Goal: Task Accomplishment & Management: Use online tool/utility

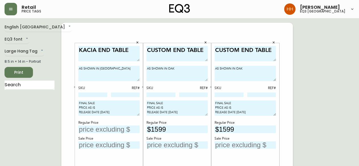
click at [162, 94] on input at bounding box center [161, 95] width 29 height 5
paste input "7160-091-5-B"
type input "7160-091-5-B"
drag, startPoint x: 225, startPoint y: 97, endPoint x: 219, endPoint y: 97, distance: 6.0
click at [225, 97] on input at bounding box center [229, 95] width 29 height 5
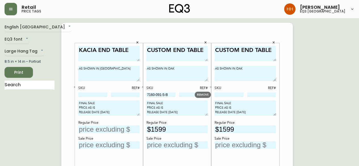
paste input "7160-091-5-B"
type input "7160-091-5-B"
click at [212, 87] on icon "button" at bounding box center [211, 87] width 2 height 2
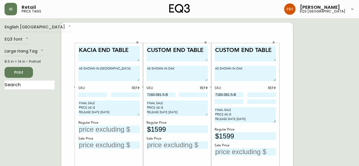
click at [143, 86] on icon "button" at bounding box center [143, 87] width 2 height 2
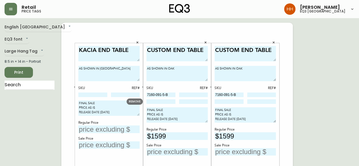
drag, startPoint x: 160, startPoint y: 101, endPoint x: 165, endPoint y: 101, distance: 4.3
click at [160, 101] on input at bounding box center [161, 101] width 29 height 5
paste input "7020-090-0-A"
type input "7020-090-0-A"
click at [230, 102] on input at bounding box center [229, 101] width 29 height 5
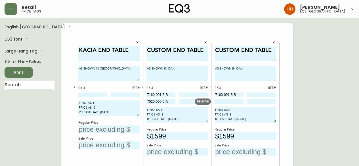
paste input "7020-090-0-A"
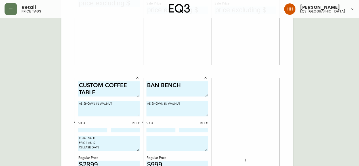
scroll to position [170, 0]
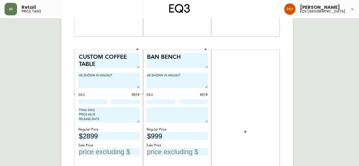
type input "7020-090-0-A"
click at [97, 102] on input at bounding box center [92, 101] width 29 height 5
paste input "7160-031-13-B"
type input "7160-031-13-B"
click at [75, 96] on div "CUSTOM COFFEE TABLE AS SHOWN IN WALNUT SKU REF# 7160-031-13-B FINAL SALE PRICE …" at bounding box center [109, 132] width 68 height 164
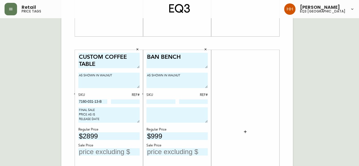
click at [76, 93] on button "button" at bounding box center [74, 93] width 5 height 5
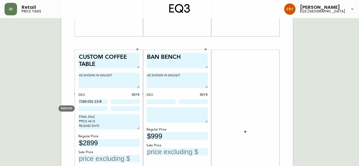
click at [89, 110] on input at bounding box center [92, 108] width 29 height 5
paste input "7020-030-0-A"
type input "7020-030-0-A"
click at [72, 94] on button "button" at bounding box center [74, 93] width 5 height 5
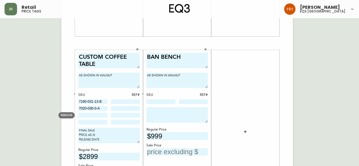
click at [89, 114] on input at bounding box center [92, 115] width 29 height 5
paste input "7160-051-5-B"
type input "7160-051-5-B"
click at [88, 124] on input at bounding box center [92, 122] width 29 height 5
paste input "7020-050-0-A"
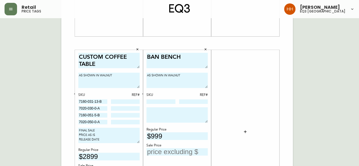
type input "7020-050-0-A"
click at [297, 134] on div "English Canada en_CA EQ3 font EQ3 Large Hang Tag large 8.5 in × 14 in – Portrai…" at bounding box center [180, 43] width 350 height 382
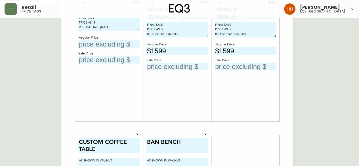
scroll to position [114, 0]
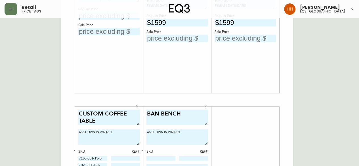
click at [291, 106] on div "KACIA END TABLE AS SHOWN IN JAVA SKU REF# FINAL SALE PRICE AS IS RELEASE DATE 0…" at bounding box center [177, 100] width 232 height 382
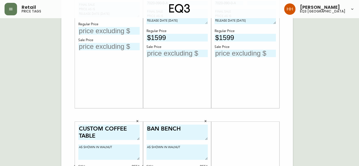
scroll to position [199, 0]
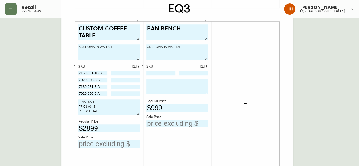
click at [249, 103] on button "button" at bounding box center [245, 103] width 11 height 11
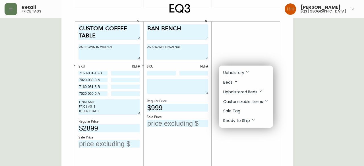
click at [234, 113] on p "Sale Tag" at bounding box center [231, 111] width 17 height 6
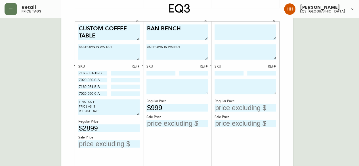
click at [264, 37] on textarea at bounding box center [245, 32] width 61 height 16
type textarea "j"
type textarea "k"
type textarea "KINSLEY SWIVEL GLIDER CHAIR"
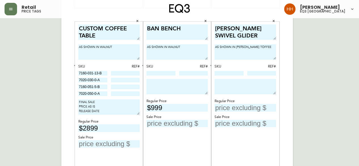
type textarea "AS SHOWN IN BURLESON TOFFEE"
click at [262, 69] on div "SKU REF#" at bounding box center [245, 70] width 61 height 12
click at [232, 81] on textarea at bounding box center [245, 86] width 61 height 15
click at [106, 112] on textarea "FINAL SALE PRICE AS IS RELEASE DATE" at bounding box center [108, 106] width 61 height 15
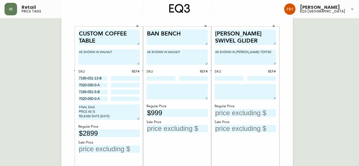
scroll to position [28, 0]
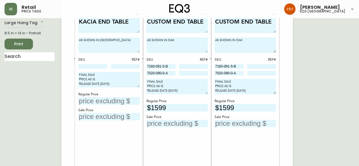
type textarea "FINAL SALE PRICE AS IS RELEASE DATE [DATE]"
drag, startPoint x: 234, startPoint y: 91, endPoint x: 199, endPoint y: 80, distance: 36.3
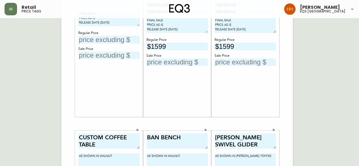
scroll to position [199, 0]
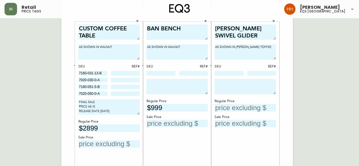
click at [235, 88] on textarea at bounding box center [245, 86] width 61 height 15
paste textarea "FINAL SALE PRICE AS IS RELEASE DATE [DATE]"
type textarea "FINAL SALE PRICE AS IS RELEASE DATE [DATE]"
click at [235, 105] on input "text" at bounding box center [245, 108] width 61 height 8
type input "$1599"
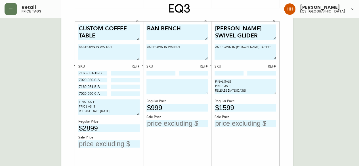
click at [296, 90] on div "English Canada en_CA EQ3 font EQ3 Large Hang Tag large 8.5 in × 14 in – Portrai…" at bounding box center [180, 15] width 350 height 382
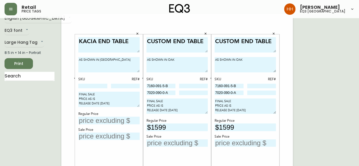
scroll to position [0, 0]
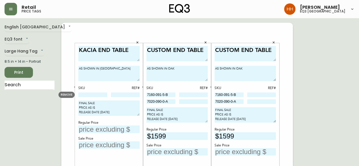
click at [92, 97] on input at bounding box center [92, 95] width 29 height 5
paste input "7110-030-49"
type input "7110-030-49"
click at [119, 101] on textarea "FINAL SALE PRICE AS IS RELEASE DATE [DATE]" at bounding box center [108, 108] width 61 height 15
click at [118, 94] on input at bounding box center [125, 95] width 29 height 5
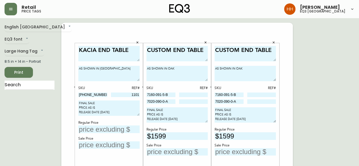
type input "1101"
click at [111, 127] on input "text" at bounding box center [108, 130] width 61 height 8
type input "$499"
click at [95, 145] on input "text" at bounding box center [108, 145] width 61 height 8
type input "$349"
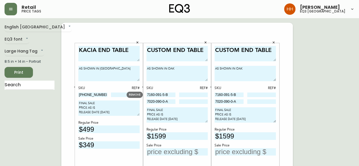
drag, startPoint x: 167, startPoint y: 94, endPoint x: 100, endPoint y: 97, distance: 67.1
click at [175, 93] on div "7160-091-5-B" at bounding box center [161, 95] width 29 height 5
drag, startPoint x: 173, startPoint y: 94, endPoint x: 125, endPoint y: 95, distance: 48.3
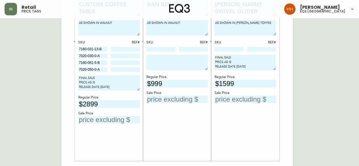
scroll to position [199, 0]
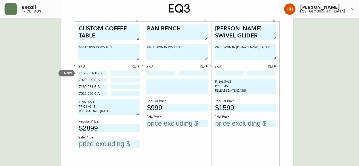
drag, startPoint x: 104, startPoint y: 73, endPoint x: -59, endPoint y: 71, distance: 162.5
click at [0, 71] on html "Retail price tags Hayley Henderson eq3 calgary English Canada en_CA EQ3 font EQ…" at bounding box center [179, 3] width 359 height 404
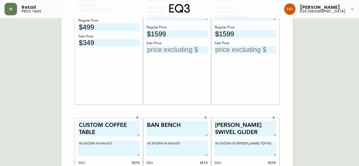
scroll to position [57, 0]
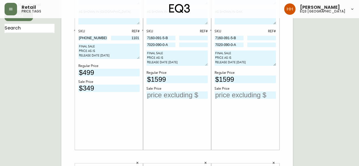
drag, startPoint x: 136, startPoint y: 40, endPoint x: 105, endPoint y: 42, distance: 31.0
click at [105, 42] on div "KACIA END TABLE AS SHOWN IN JAVA SKU REF# 7110-030-49 1101 FINAL SALE PRICE AS …" at bounding box center [177, 157] width 232 height 382
click at [205, 124] on div "CUSTOM END TABLE AS SHOWN IN OAK SKU REF# 7160-091-5-B 7020-090-0-A FINAL SALE …" at bounding box center [177, 68] width 61 height 158
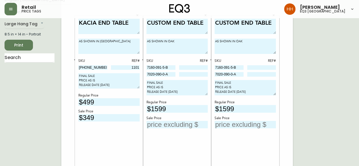
scroll to position [0, 0]
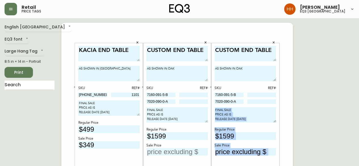
drag, startPoint x: 289, startPoint y: 108, endPoint x: 323, endPoint y: 133, distance: 41.8
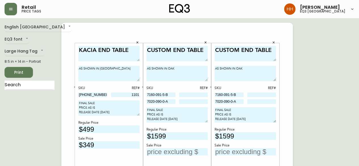
drag, startPoint x: 323, startPoint y: 133, endPoint x: 287, endPoint y: 106, distance: 45.4
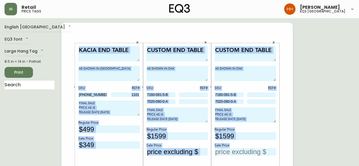
drag, startPoint x: 287, startPoint y: 157, endPoint x: 69, endPoint y: 27, distance: 253.6
drag, startPoint x: 65, startPoint y: 25, endPoint x: 292, endPoint y: 151, distance: 259.9
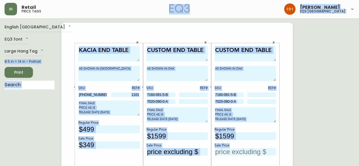
drag, startPoint x: 293, startPoint y: 158, endPoint x: 65, endPoint y: 10, distance: 271.9
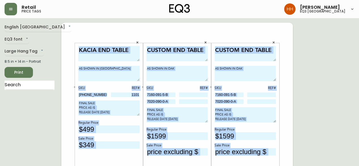
drag, startPoint x: 69, startPoint y: 28, endPoint x: 304, endPoint y: 153, distance: 266.4
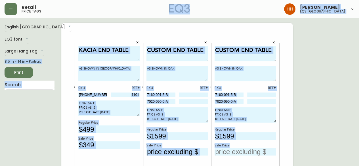
drag, startPoint x: 287, startPoint y: 161, endPoint x: 48, endPoint y: 17, distance: 279.3
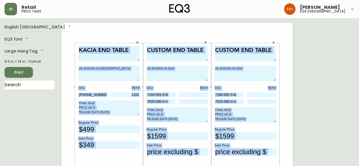
drag, startPoint x: 70, startPoint y: 35, endPoint x: 295, endPoint y: 156, distance: 255.3
drag, startPoint x: 287, startPoint y: 159, endPoint x: 71, endPoint y: 30, distance: 251.9
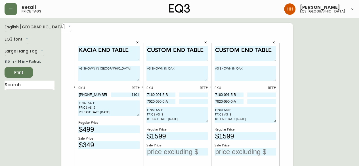
drag, startPoint x: 71, startPoint y: 29, endPoint x: 285, endPoint y: 151, distance: 246.6
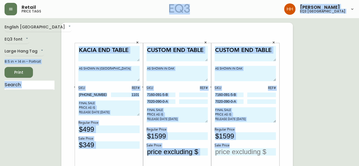
drag, startPoint x: 283, startPoint y: 160, endPoint x: 78, endPoint y: 35, distance: 240.5
click at [94, 45] on div "KACIA END TABLE AS SHOWN IN JAVA SKU REF# 7110-030-49 1101 FINAL SALE PRICE AS …" at bounding box center [109, 125] width 68 height 164
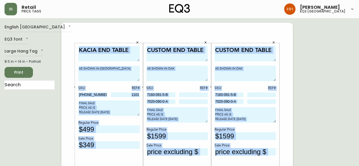
drag, startPoint x: 79, startPoint y: 34, endPoint x: 291, endPoint y: 149, distance: 240.9
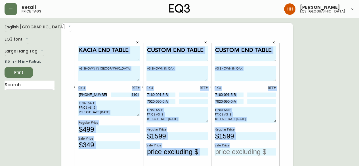
drag, startPoint x: 281, startPoint y: 155, endPoint x: 81, endPoint y: 38, distance: 232.0
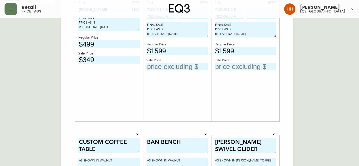
scroll to position [199, 0]
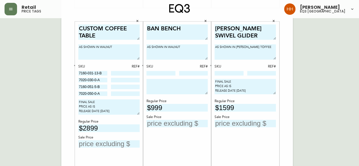
click at [164, 76] on div "BAN BENCH AS SHOWN IN WALNUT SKU REF# Regular Price $999 Sale Price" at bounding box center [177, 103] width 61 height 158
click at [165, 71] on input at bounding box center [161, 73] width 29 height 5
paste input "3020-812-13"
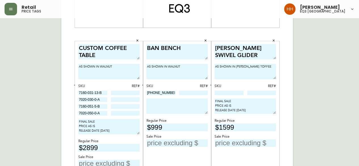
scroll to position [170, 0]
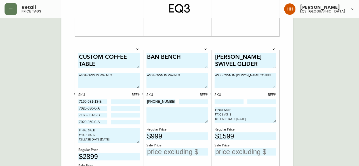
type input "3020-812-13"
drag, startPoint x: 122, startPoint y: 141, endPoint x: 20, endPoint y: 124, distance: 103.6
click at [20, 124] on div "English Canada en_CA EQ3 font EQ3 Large Hang Tag large 8.5 in × 14 in – Portrai…" at bounding box center [180, 43] width 350 height 382
click at [177, 119] on textarea at bounding box center [177, 114] width 61 height 15
paste textarea "FINAL SALE PRICE AS IS RELEASE DATE [DATE]"
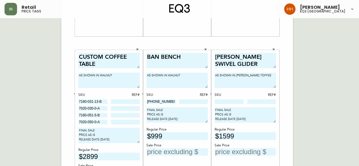
type textarea "FINAL SALE PRICE AS IS RELEASE DATE [DATE]"
drag, startPoint x: 152, startPoint y: 135, endPoint x: 201, endPoint y: 139, distance: 48.4
click at [201, 139] on input "$999" at bounding box center [177, 136] width 61 height 8
type input "$1199"
click at [193, 151] on input "text" at bounding box center [177, 152] width 61 height 8
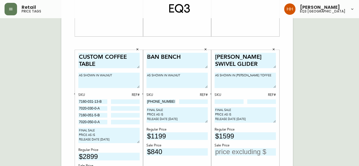
type input "$840"
click at [198, 103] on input at bounding box center [193, 101] width 29 height 5
type input "201"
click at [233, 103] on input at bounding box center [229, 101] width 29 height 5
paste input "77111-G3"
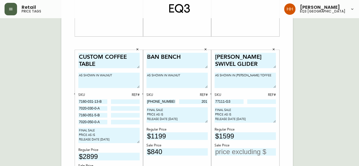
type input "77111-G3"
click at [266, 103] on input at bounding box center [261, 101] width 29 height 5
type input "11"
click at [231, 146] on div "Sale Price" at bounding box center [245, 145] width 61 height 5
click at [239, 148] on input "text" at bounding box center [245, 152] width 61 height 8
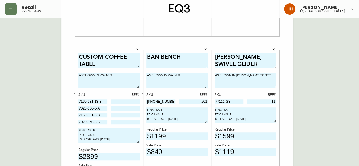
type input "$1119"
click at [318, 127] on div "English Canada en_CA EQ3 font EQ3 Large Hang Tag large 8.5 in × 14 in – Portrai…" at bounding box center [180, 43] width 350 height 382
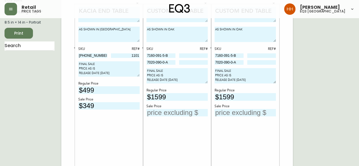
scroll to position [11, 0]
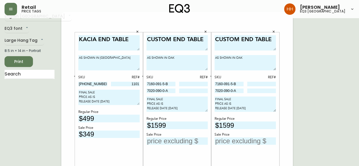
drag, startPoint x: 173, startPoint y: 92, endPoint x: 32, endPoint y: 95, distance: 141.8
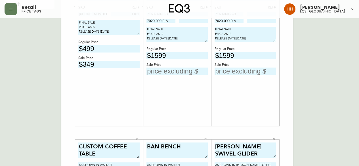
scroll to position [153, 0]
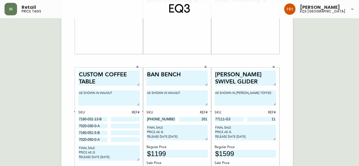
click at [335, 139] on div "English Canada en_CA EQ3 font EQ3 Large Hang Tag large 8.5 in × 14 in – Portrai…" at bounding box center [180, 61] width 350 height 382
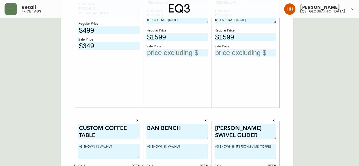
scroll to position [11, 0]
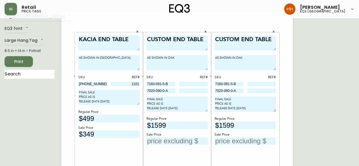
click at [162, 137] on input "text" at bounding box center [177, 141] width 61 height 8
type input "$959"
click at [251, 139] on input "text" at bounding box center [245, 141] width 61 height 8
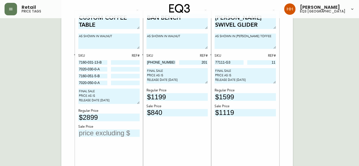
type input "$959"
click at [100, 130] on input "text" at bounding box center [108, 134] width 61 height 8
type input "$1739"
drag, startPoint x: 103, startPoint y: 62, endPoint x: 63, endPoint y: 62, distance: 39.8
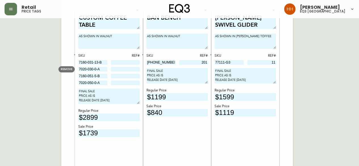
click at [72, 69] on span "REMOVE" at bounding box center [67, 69] width 12 height 4
type input "7160-051-5-B"
type input "7020-050-0-A"
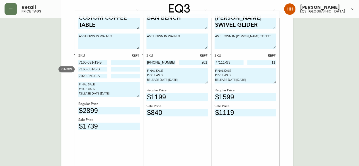
click at [72, 70] on span "REMOVE" at bounding box center [67, 69] width 12 height 4
type input "7020-050-0-A"
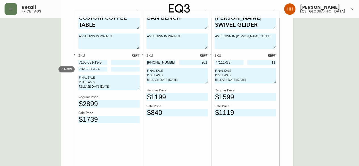
click at [71, 68] on span "REMOVE" at bounding box center [67, 69] width 12 height 4
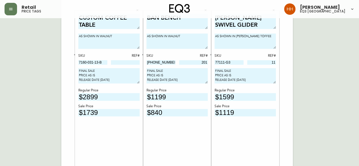
click at [75, 55] on icon "button" at bounding box center [75, 55] width 2 height 2
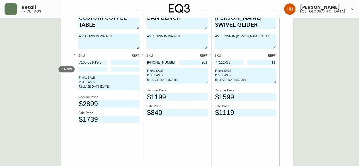
click at [88, 70] on input at bounding box center [92, 69] width 29 height 5
paste input "7020-030-0-A"
type input "7020-030-0-A"
click at [108, 140] on div "CUSTOM COFFEE TABLE AS SHOWN IN WALNUT SKU REF# 7160-031-13-B 7020-030-0-A FINA…" at bounding box center [108, 93] width 61 height 158
click at [122, 139] on div "CUSTOM COFFEE TABLE AS SHOWN IN WALNUT SKU REF# 7160-031-13-B 7020-030-0-A FINA…" at bounding box center [108, 93] width 61 height 158
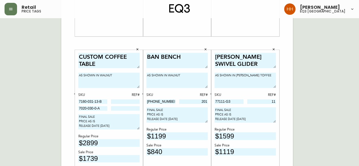
scroll to position [0, 0]
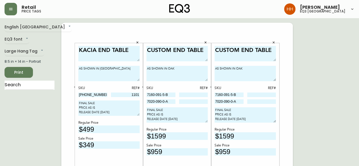
click at [18, 75] on span "Print" at bounding box center [18, 72] width 19 height 7
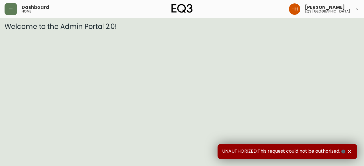
click at [5, 4] on div "Dashboard home" at bounding box center [64, 9] width 118 height 12
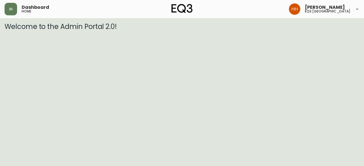
click at [17, 11] on div "Dashboard home" at bounding box center [64, 9] width 118 height 12
click at [12, 7] on icon "button" at bounding box center [11, 9] width 5 height 5
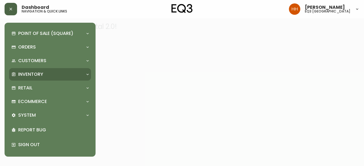
click at [48, 80] on div "Inventory" at bounding box center [50, 74] width 82 height 12
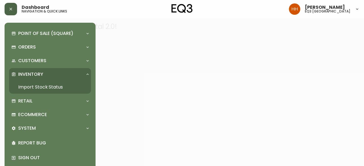
click at [47, 86] on link "Import Stock Status" at bounding box center [50, 87] width 82 height 13
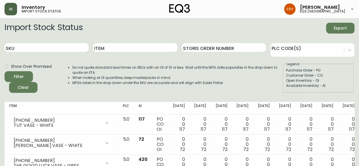
click at [9, 13] on button "button" at bounding box center [11, 9] width 12 height 12
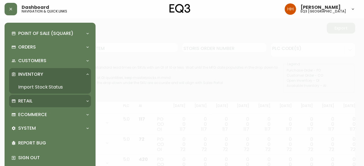
click at [38, 98] on div "Retail" at bounding box center [47, 101] width 72 height 6
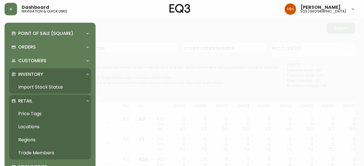
click at [39, 112] on link "Price Tags" at bounding box center [50, 113] width 82 height 13
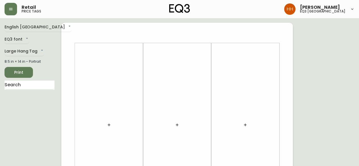
click at [107, 125] on icon "button" at bounding box center [109, 125] width 5 height 5
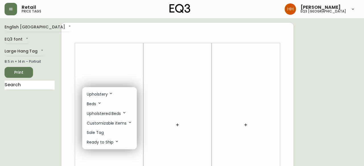
click at [105, 132] on li "Sale Tag" at bounding box center [109, 132] width 55 height 9
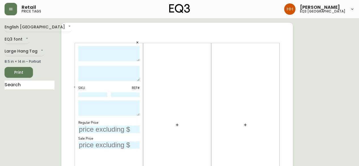
click at [112, 60] on textarea at bounding box center [108, 54] width 61 height 16
type textarea "MIRAGE BOWL"
type textarea "AS SHOWN IN WHITE"
click at [109, 108] on textarea at bounding box center [108, 108] width 61 height 15
paste textarea "7160-051-13-B"
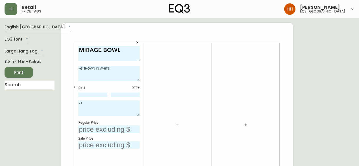
type textarea "7"
type textarea "FINAL SALE PRICE AS IS RELEASE DATE [DATE]"
click at [179, 125] on button "button" at bounding box center [177, 124] width 11 height 11
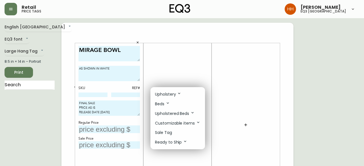
click at [178, 130] on li "Sale Tag" at bounding box center [177, 132] width 55 height 9
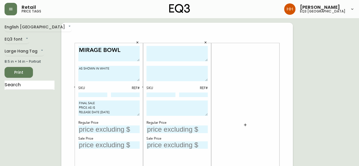
click at [177, 58] on textarea at bounding box center [177, 54] width 61 height 16
type textarea "K"
type textarea "[PERSON_NAME] PENDANT WITH BULB"
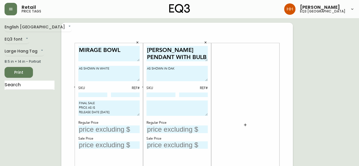
type textarea "AS SHOWN IN OAK"
click at [143, 85] on button "button" at bounding box center [142, 87] width 5 height 5
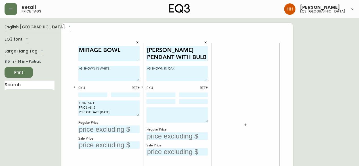
drag, startPoint x: 89, startPoint y: 107, endPoint x: -13, endPoint y: 79, distance: 106.2
click at [157, 121] on textarea at bounding box center [177, 114] width 61 height 15
paste textarea "FINAL SALE PRICE AS IS RELEASE DATE [DATE]"
type textarea "FINAL SALE PRICE AS IS RELEASE DATE [DATE]"
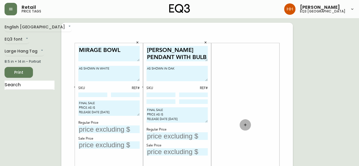
click at [247, 125] on icon "button" at bounding box center [245, 125] width 5 height 5
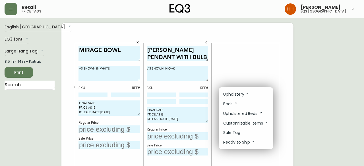
click at [244, 129] on li "Sale Tag" at bounding box center [245, 132] width 55 height 9
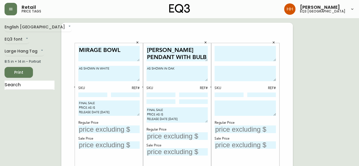
click at [249, 49] on textarea at bounding box center [245, 54] width 61 height 16
click at [237, 56] on textarea at bounding box center [245, 54] width 61 height 16
type textarea "[PERSON_NAME] CHAIR"
click at [267, 78] on textarea at bounding box center [245, 73] width 61 height 15
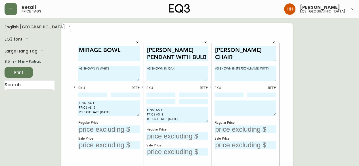
type textarea "AS SHOWN IN [PERSON_NAME] PUTTY"
click at [232, 95] on input at bounding box center [229, 95] width 29 height 5
paste input "77073-02"
type input "77073-02"
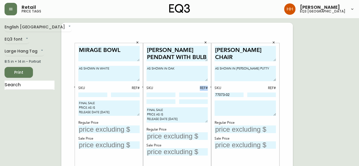
click at [166, 92] on div "SKU REF#" at bounding box center [177, 95] width 61 height 19
click at [165, 93] on input at bounding box center [161, 95] width 29 height 5
paste input "[PHONE_NUMBER]"
type input "[PHONE_NUMBER]"
click at [179, 73] on textarea "AS SHOWN IN OAK" at bounding box center [177, 73] width 61 height 15
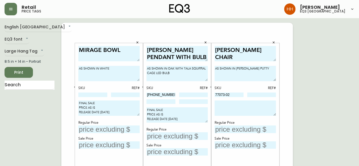
type textarea "AS SHOWN IN OAK WITH TALA SQUIRRAL CAGE LED BULB"
click at [262, 72] on textarea "AS SHOWN IN [PERSON_NAME] PUTTY" at bounding box center [245, 73] width 61 height 15
drag, startPoint x: 187, startPoint y: 118, endPoint x: 37, endPoint y: 94, distance: 152.3
click at [219, 106] on textarea at bounding box center [245, 108] width 61 height 15
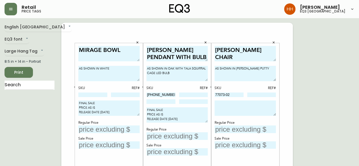
paste textarea "FINAL SALE PRICE AS IS RELEASE DATE [DATE]"
type textarea "FINAL SALE PRICE AS IS RELEASE DATE [DATE]"
click at [84, 98] on div "MIRAGE BOWL AS SHOWN IN WHITE SKU REF# FINAL SALE PRICE AS IS RELEASE DATE [DAT…" at bounding box center [108, 125] width 61 height 158
type input "4"
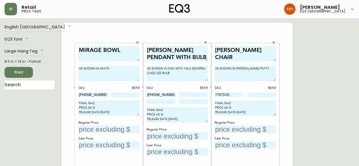
type input "[PHONE_NUMBER]"
click at [243, 128] on input "text" at bounding box center [245, 130] width 61 height 8
click at [166, 141] on div "[PERSON_NAME] PENDANT WITH BULB AS SHOWN IN OAK WITH TALA SQUIRRAL CAGE LED BUL…" at bounding box center [177, 125] width 61 height 158
click at [166, 132] on input "text" at bounding box center [177, 136] width 61 height 8
type input "$162"
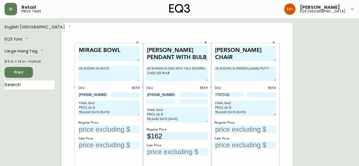
click at [164, 157] on div "[PERSON_NAME] PENDANT WITH BULB AS SHOWN IN OAK WITH TALA SQUIRRAL CAGE LED BUL…" at bounding box center [177, 125] width 61 height 158
click at [159, 149] on input "text" at bounding box center [177, 152] width 61 height 8
type input "$99"
drag, startPoint x: 97, startPoint y: 94, endPoint x: -22, endPoint y: 99, distance: 119.4
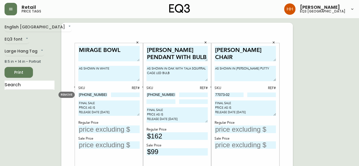
click at [129, 95] on input at bounding box center [125, 95] width 29 height 5
type input "1660"
click at [107, 127] on input "text" at bounding box center [108, 130] width 61 height 8
type input "$59"
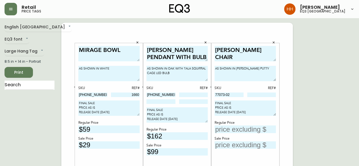
type input "$29"
drag, startPoint x: 167, startPoint y: 93, endPoint x: 51, endPoint y: 105, distance: 116.2
click at [180, 96] on input at bounding box center [193, 95] width 29 height 5
type input "15"
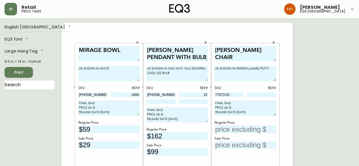
drag, startPoint x: 233, startPoint y: 96, endPoint x: 118, endPoint y: 93, distance: 115.4
click at [263, 95] on input at bounding box center [261, 95] width 29 height 5
type input "64"
click at [215, 130] on div "[PERSON_NAME] CHAIR AS SHOWN IN [PERSON_NAME] PUTTY SKU REF# 77073-02 64 FINAL …" at bounding box center [245, 125] width 68 height 164
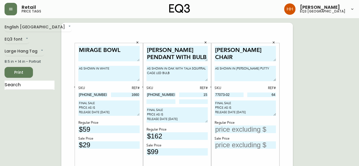
click at [226, 126] on input "text" at bounding box center [245, 130] width 61 height 8
type input "$1499"
click at [261, 140] on div "Sale Price" at bounding box center [245, 138] width 61 height 5
click at [256, 145] on input "text" at bounding box center [245, 145] width 61 height 8
type input "$1049"
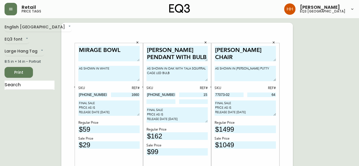
click at [168, 102] on input at bounding box center [161, 101] width 29 height 5
paste input "[PHONE_NUMBER]"
type input "[PHONE_NUMBER]"
drag, startPoint x: 193, startPoint y: 68, endPoint x: 207, endPoint y: 72, distance: 14.9
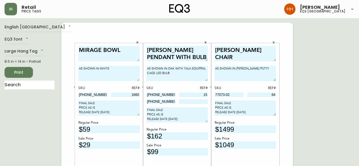
click at [207, 72] on textarea "AS SHOWN IN OAK WITH TALA SQUIRRAL CAGE LED BULB" at bounding box center [177, 73] width 61 height 15
type textarea "AS SHOWN IN OAK WITH [PERSON_NAME] I TINT"
drag, startPoint x: 170, startPoint y: 136, endPoint x: 92, endPoint y: 136, distance: 77.5
type input "$220"
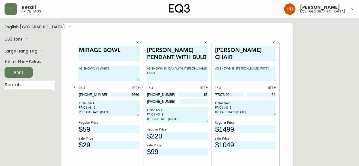
drag, startPoint x: 151, startPoint y: 151, endPoint x: 166, endPoint y: 154, distance: 15.2
click at [166, 154] on input "$99" at bounding box center [177, 152] width 61 height 8
type input "$132"
click at [187, 101] on input at bounding box center [193, 101] width 29 height 5
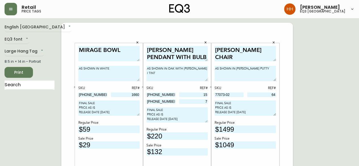
type input "7"
click at [17, 68] on button "Print" at bounding box center [19, 72] width 28 height 11
